Goal: Information Seeking & Learning: Learn about a topic

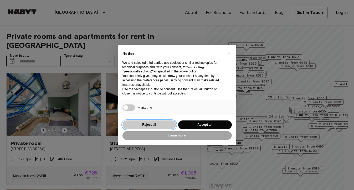
click at [164, 125] on button "Reject all" at bounding box center [149, 125] width 54 height 9
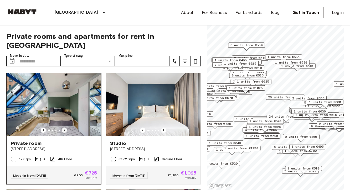
click at [64, 129] on icon "Previous image" at bounding box center [64, 130] width 1 height 2
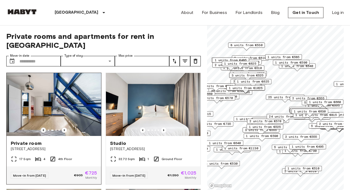
click at [43, 129] on icon "Previous image" at bounding box center [43, 130] width 1 height 2
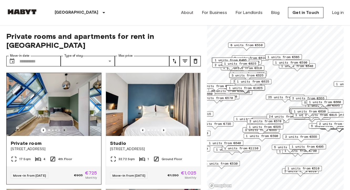
click at [64, 128] on icon "Previous image" at bounding box center [64, 130] width 5 height 5
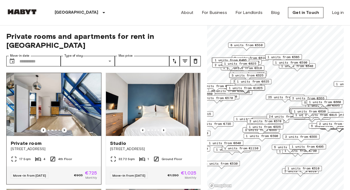
click at [64, 128] on icon "Previous image" at bounding box center [64, 130] width 5 height 5
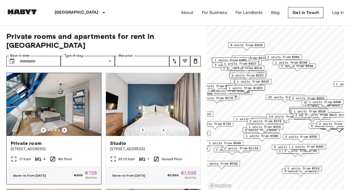
click at [64, 128] on icon "Previous image" at bounding box center [64, 130] width 5 height 5
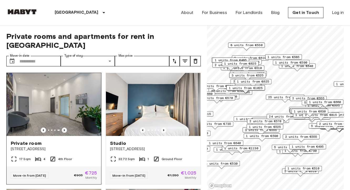
click at [64, 128] on icon "Previous image" at bounding box center [64, 130] width 5 height 5
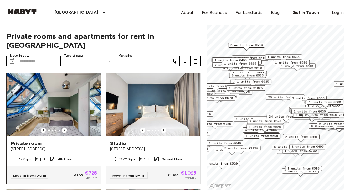
click at [30, 140] on span "Private room" at bounding box center [26, 143] width 31 height 6
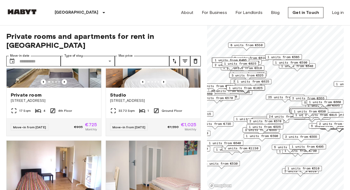
click at [101, 110] on div "Studio [STREET_ADDRESS] Ground Floor Move-in from [DATE] €1,280 €1,025 Monthly" at bounding box center [150, 78] width 99 height 116
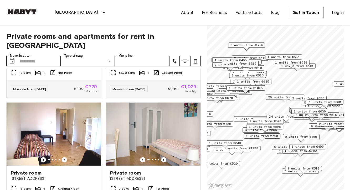
scroll to position [87, 0]
click at [101, 109] on div "Private room [STREET_ADDRESS] 1st Floor Move-in from [DATE] €600 €550 Monthly" at bounding box center [150, 156] width 99 height 116
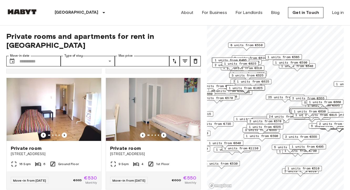
scroll to position [114, 0]
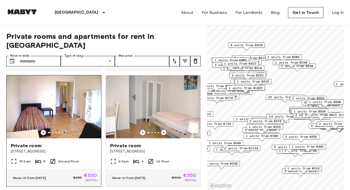
click at [65, 130] on icon "Previous image" at bounding box center [64, 132] width 5 height 5
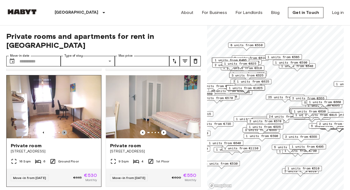
click at [65, 130] on icon "Previous image" at bounding box center [64, 132] width 5 height 5
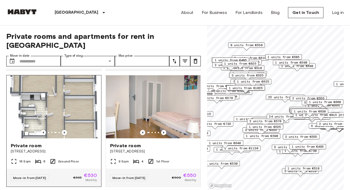
click at [31, 143] on span "Private room" at bounding box center [26, 146] width 31 height 6
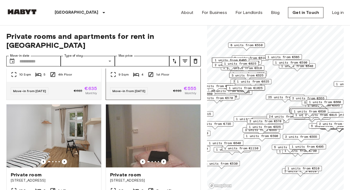
scroll to position [600, 0]
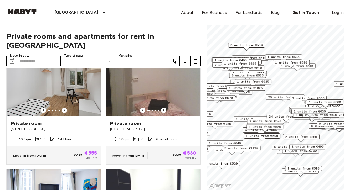
click at [101, 91] on div "Private room Cunostraße 70 6 Sqm 6 Ground Floor Move-in from [DATE] €665 €530 M…" at bounding box center [150, 107] width 99 height 116
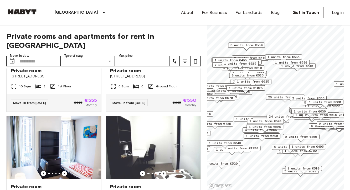
scroll to position [712, 0]
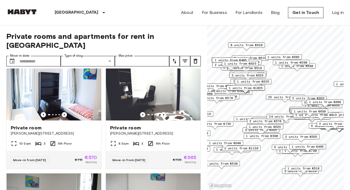
click at [102, 91] on div "Private room [PERSON_NAME][STREET_ADDRESS] 6th Floor Move-in from [DATE] €705 €…" at bounding box center [150, 111] width 99 height 116
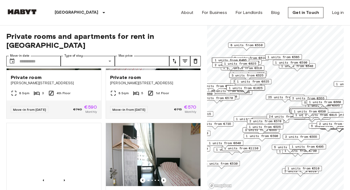
scroll to position [1051, 0]
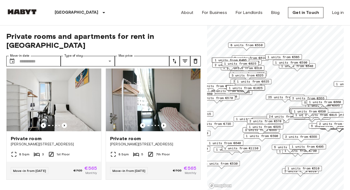
click at [102, 91] on div "Private room [PERSON_NAME][STREET_ADDRESS] 7th Floor Move-in from [DATE] €705 €…" at bounding box center [150, 122] width 99 height 116
click at [62, 128] on icon "Previous image" at bounding box center [64, 125] width 5 height 5
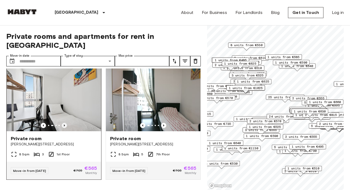
click at [62, 128] on icon "Previous image" at bounding box center [64, 125] width 5 height 5
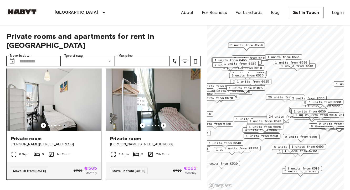
click at [62, 128] on icon "Previous image" at bounding box center [64, 125] width 5 height 5
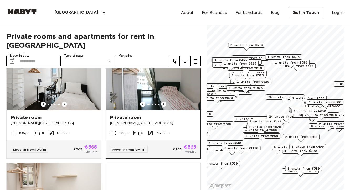
scroll to position [1188, 0]
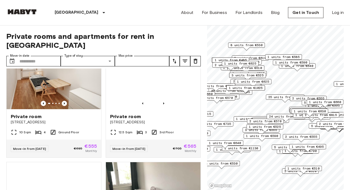
click at [101, 120] on div "Private room [STREET_ADDRESS] 3 3rd Floor Move-in from [DATE] €705 €565 Monthly" at bounding box center [150, 100] width 99 height 116
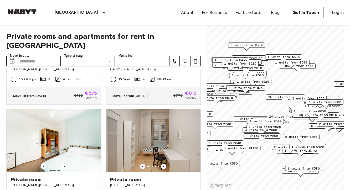
click at [101, 105] on div "Private room Heinz-[STREET_ADDRESS] 16 Sqm 4 5th Floor Move-in from [DATE] €770…" at bounding box center [150, 47] width 99 height 116
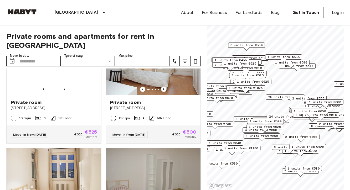
scroll to position [2258, 0]
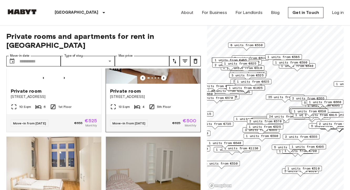
click at [154, 84] on img at bounding box center [153, 52] width 95 height 63
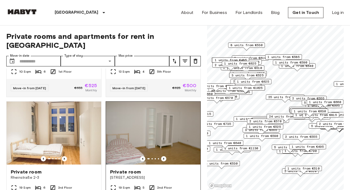
scroll to position [2377, 0]
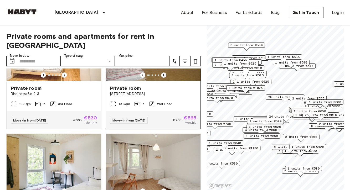
click at [161, 78] on icon "Previous image" at bounding box center [163, 74] width 5 height 5
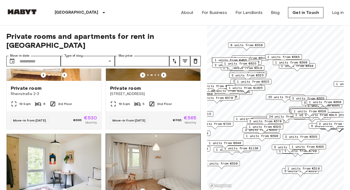
scroll to position [2496, 0]
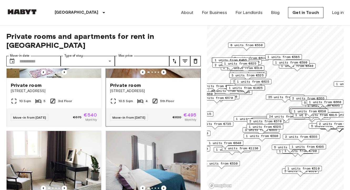
click at [162, 75] on icon "Previous image" at bounding box center [163, 72] width 5 height 5
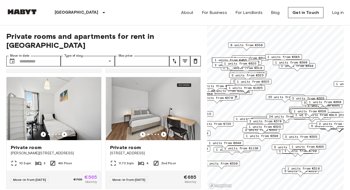
scroll to position [4526, 0]
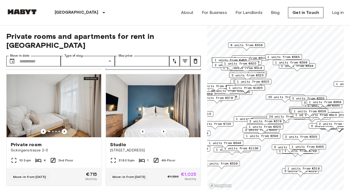
click at [163, 17] on icon "Previous image" at bounding box center [163, 15] width 1 height 2
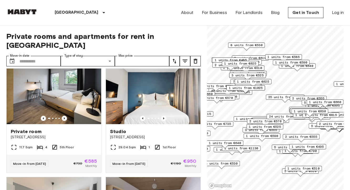
scroll to position [5442, 0]
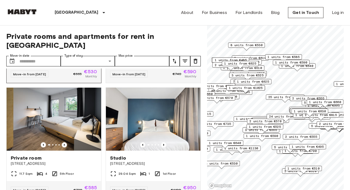
click at [65, 32] on icon "Previous image" at bounding box center [64, 28] width 5 height 5
click at [41, 32] on icon "Previous image" at bounding box center [43, 28] width 5 height 5
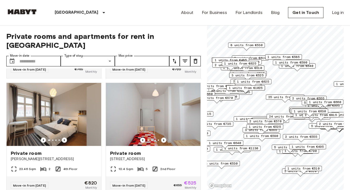
scroll to position [5920, 0]
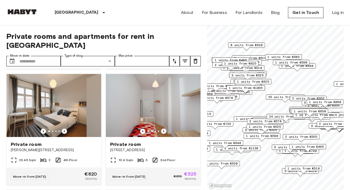
click at [101, 70] on div "Private room [PERSON_NAME][STREET_ADDRESS] 10.12 Sqm 4 4th Floor Move-in from […" at bounding box center [150, 12] width 99 height 116
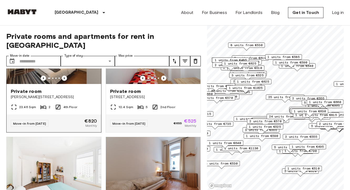
scroll to position [6030, 0]
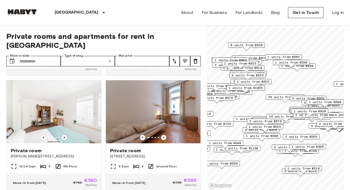
click at [101, 76] on div "Private room [STREET_ADDRESS] 10.4 Sqm 5 2nd Floor Move-in from [DATE] €655 €52…" at bounding box center [150, 18] width 99 height 116
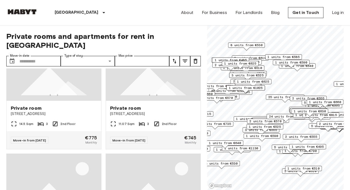
scroll to position [6652, 0]
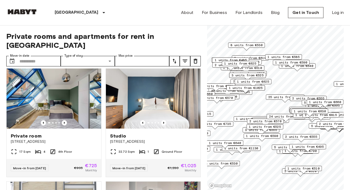
scroll to position [0, 0]
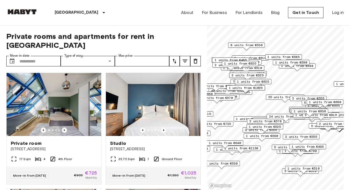
click at [101, 99] on div "Studio [STREET_ADDRESS] Ground Floor Move-in from [DATE] €1,280 €1,025 Monthly" at bounding box center [150, 127] width 99 height 116
click at [101, 105] on div "Studio [STREET_ADDRESS] Ground Floor Move-in from [DATE] €1,280 €1,025 Monthly" at bounding box center [150, 127] width 99 height 116
click at [101, 123] on div "Studio [STREET_ADDRESS] Ground Floor Move-in from [DATE] €1,280 €1,025 Monthly" at bounding box center [150, 127] width 99 height 116
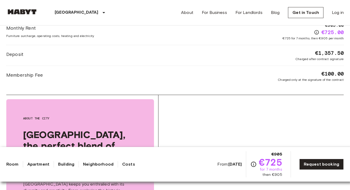
scroll to position [527, 0]
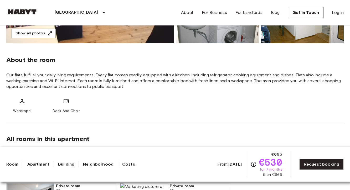
scroll to position [55, 0]
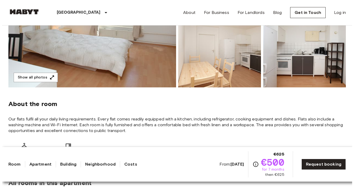
scroll to position [45, 0]
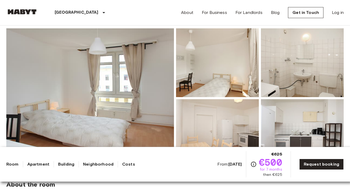
click at [120, 97] on img at bounding box center [90, 98] width 168 height 140
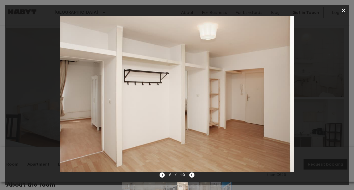
drag, startPoint x: 29, startPoint y: 43, endPoint x: 29, endPoint y: 38, distance: 4.5
click at [29, 42] on div at bounding box center [176, 94] width 343 height 156
